Goal: Find contact information: Obtain details needed to contact an individual or organization

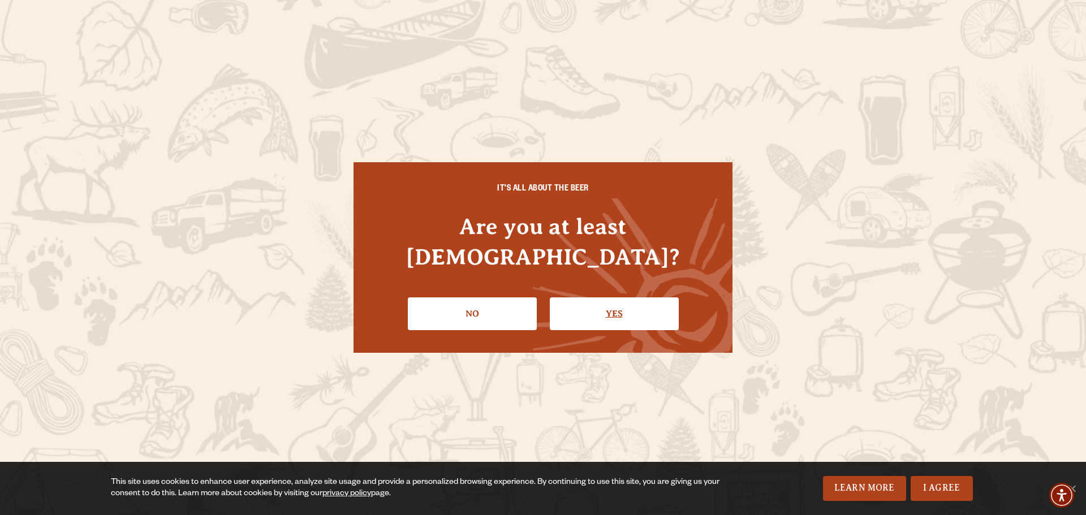
click at [613, 298] on link "Yes" at bounding box center [614, 314] width 129 height 33
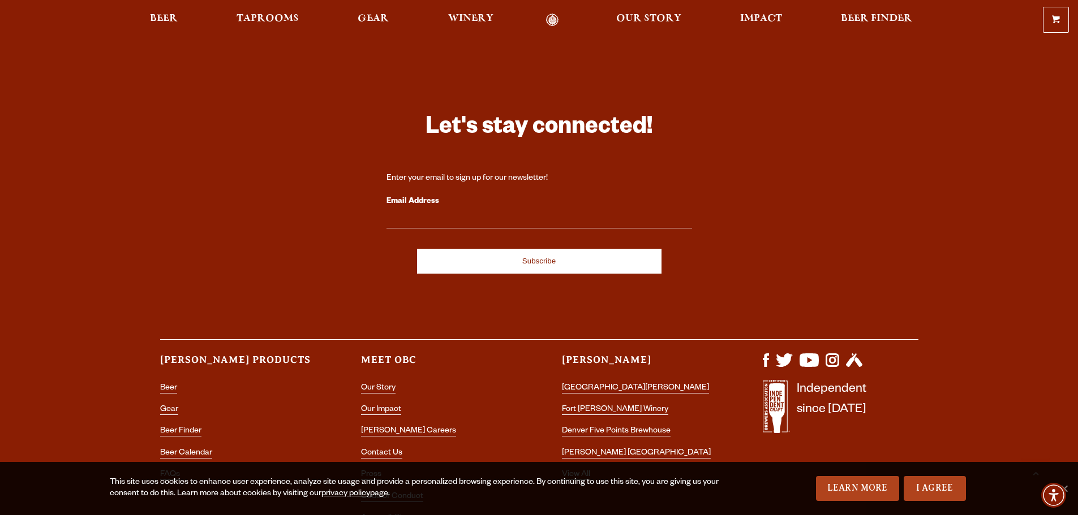
scroll to position [3323, 0]
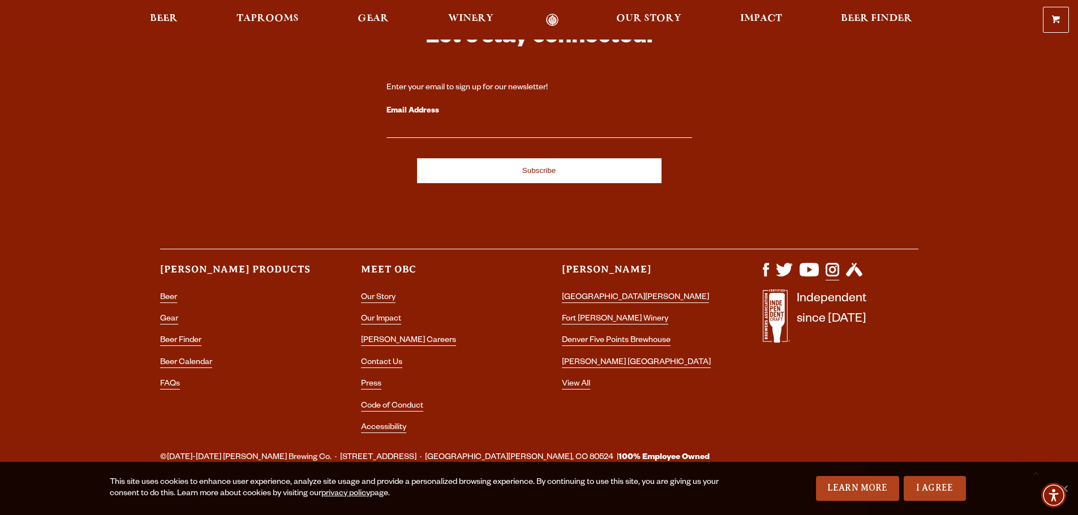
click at [834, 263] on img "Visit us on Instagram" at bounding box center [833, 270] width 14 height 14
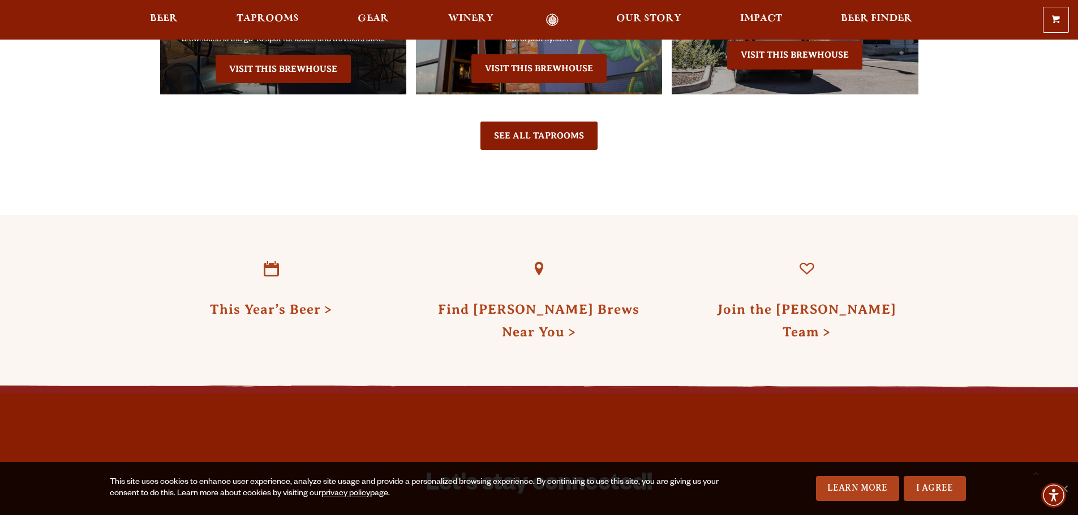
scroll to position [3323, 0]
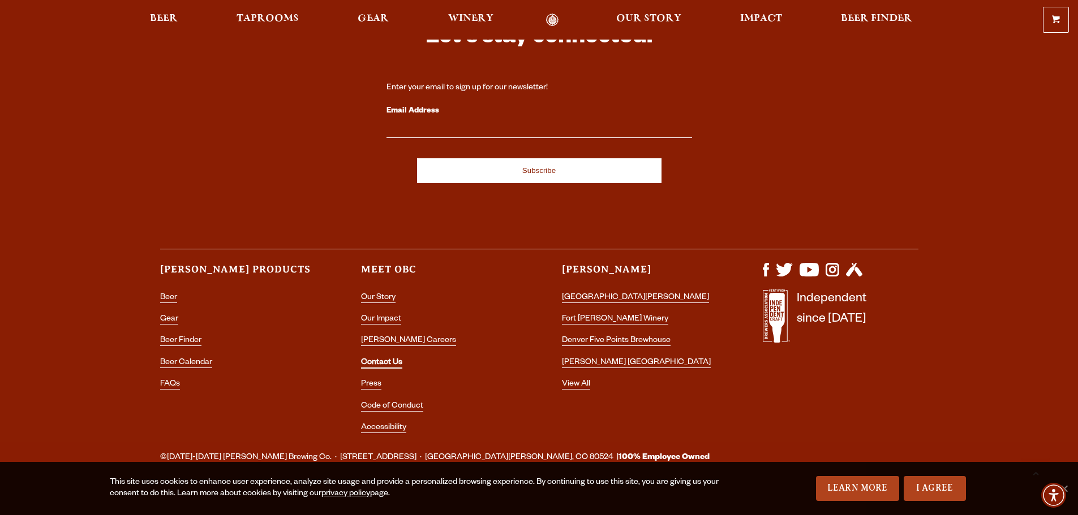
click at [376, 359] on link "Contact Us" at bounding box center [381, 364] width 41 height 10
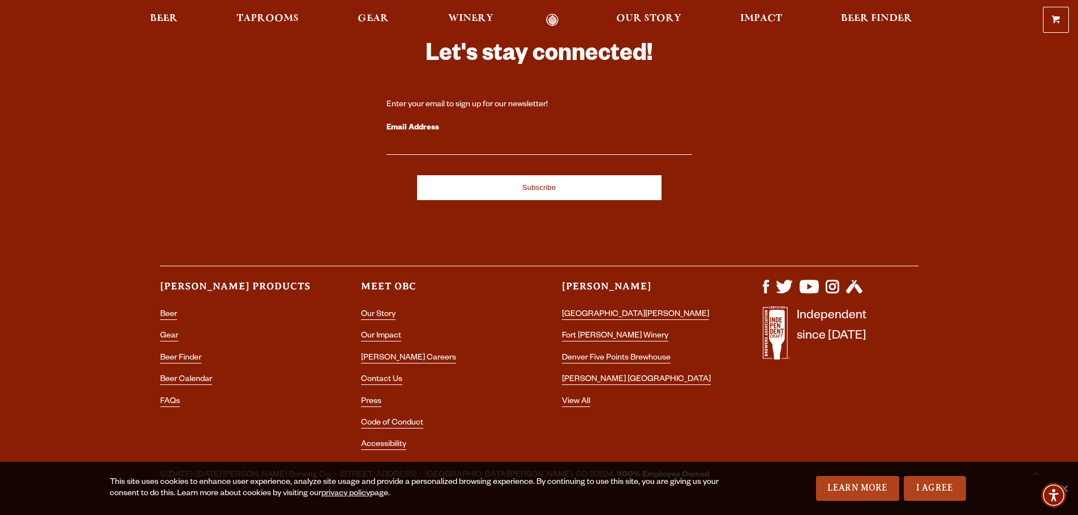
scroll to position [2159, 0]
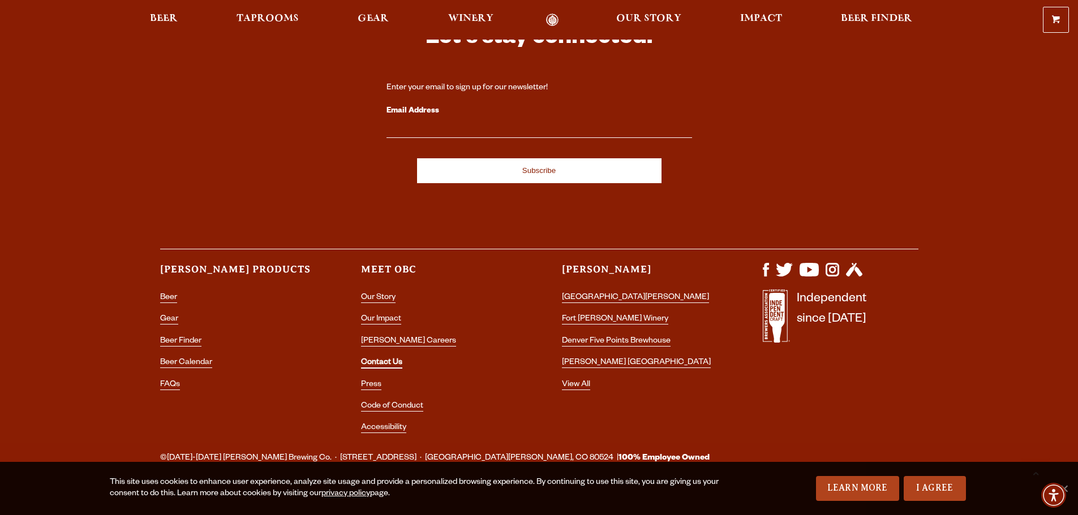
click at [376, 359] on link "Contact Us" at bounding box center [381, 364] width 41 height 10
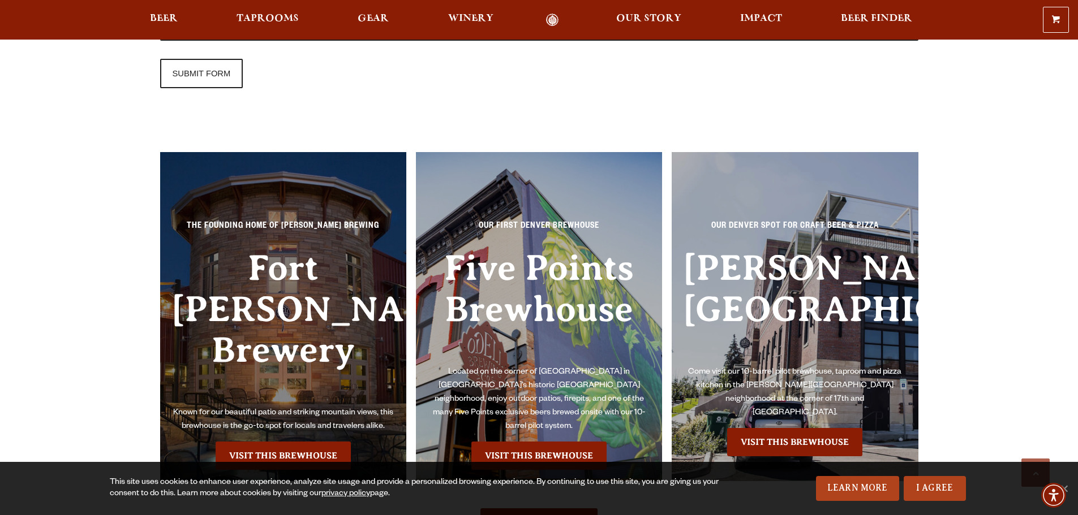
scroll to position [1584, 0]
